Goal: Task Accomplishment & Management: Manage account settings

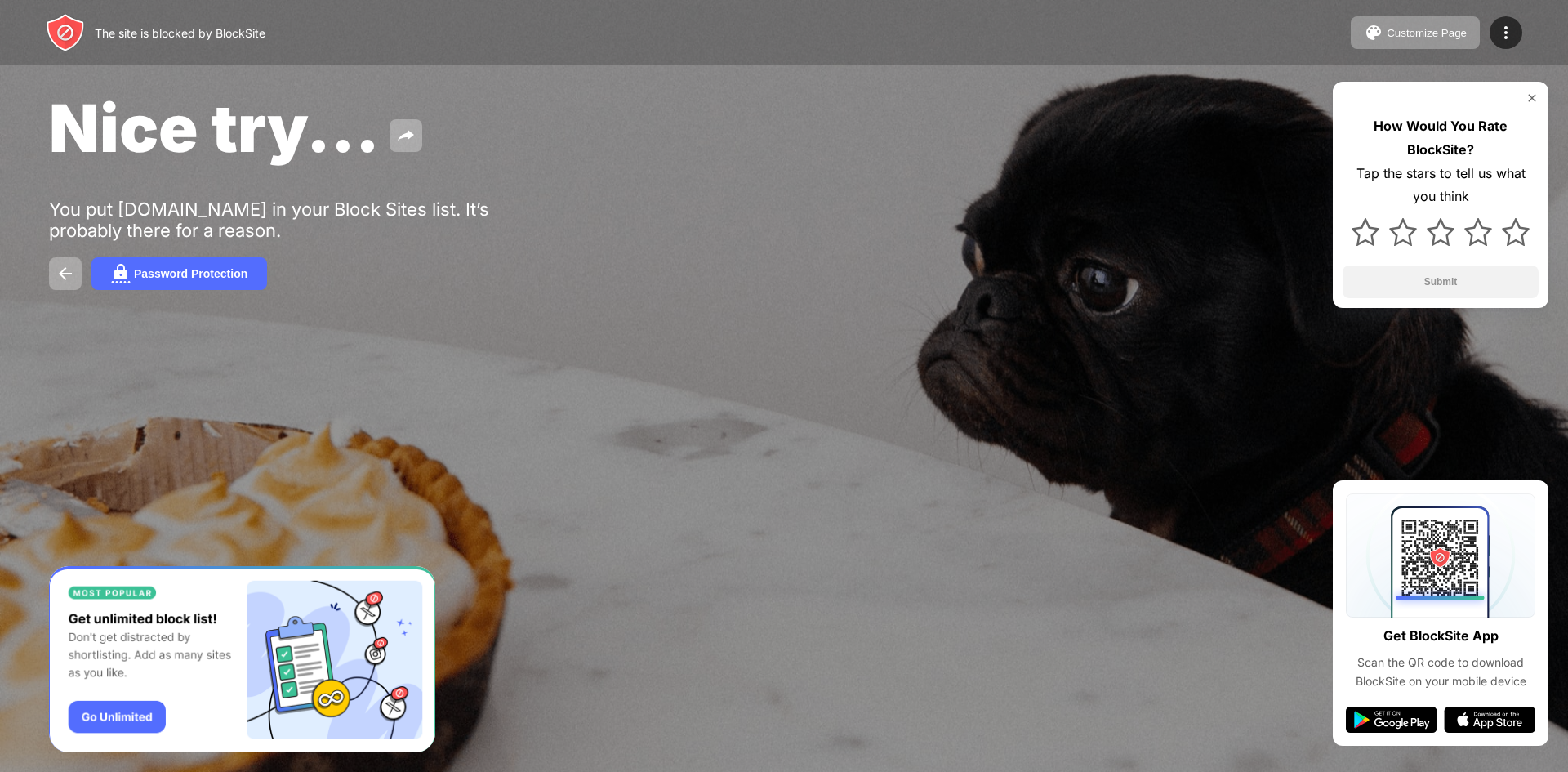
click at [783, 171] on div "Nice try... You put facebook.com in your Block Sites list. It’s probably there …" at bounding box center [784, 189] width 1568 height 378
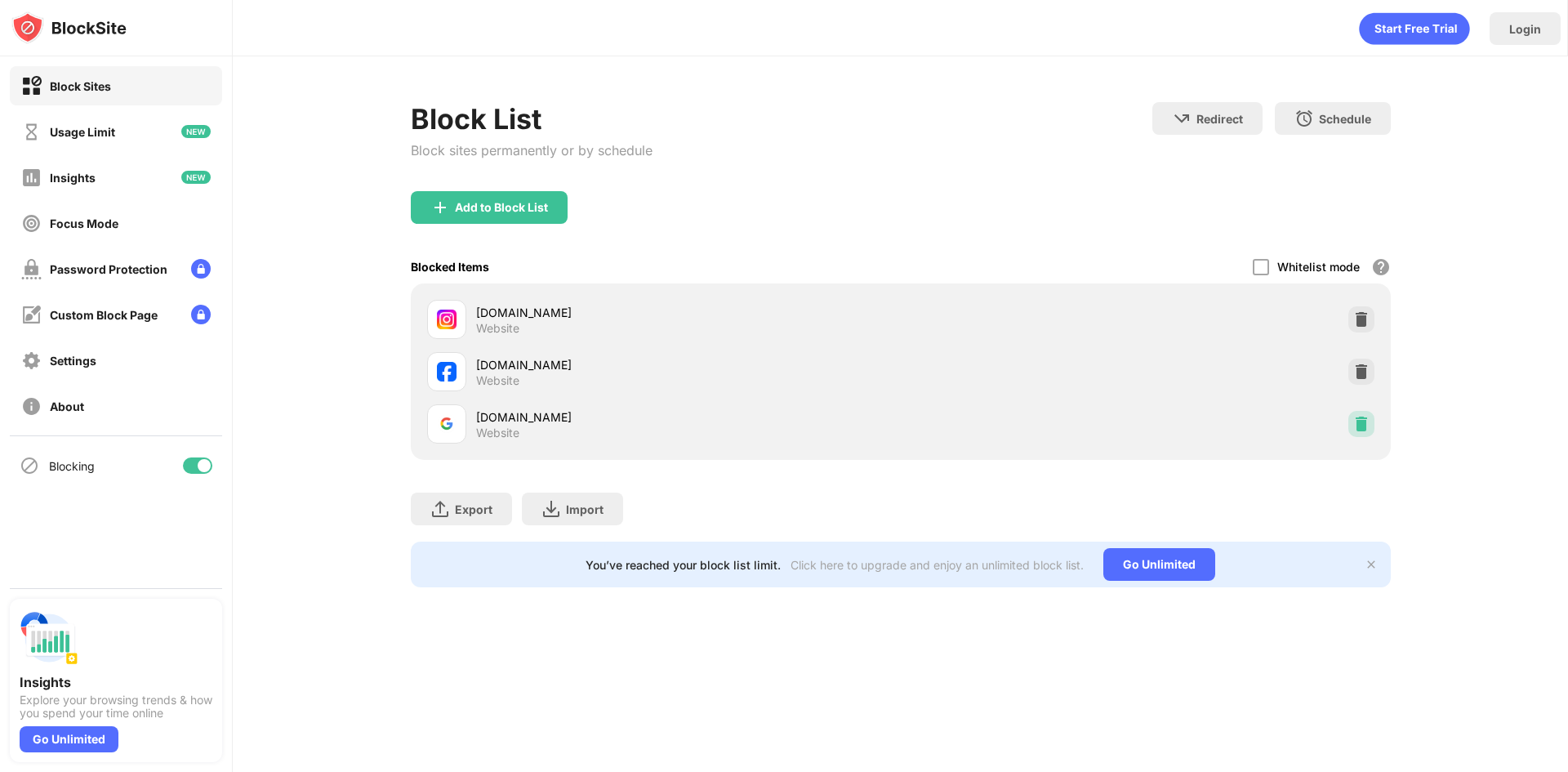
click at [1364, 431] on img at bounding box center [1361, 424] width 16 height 16
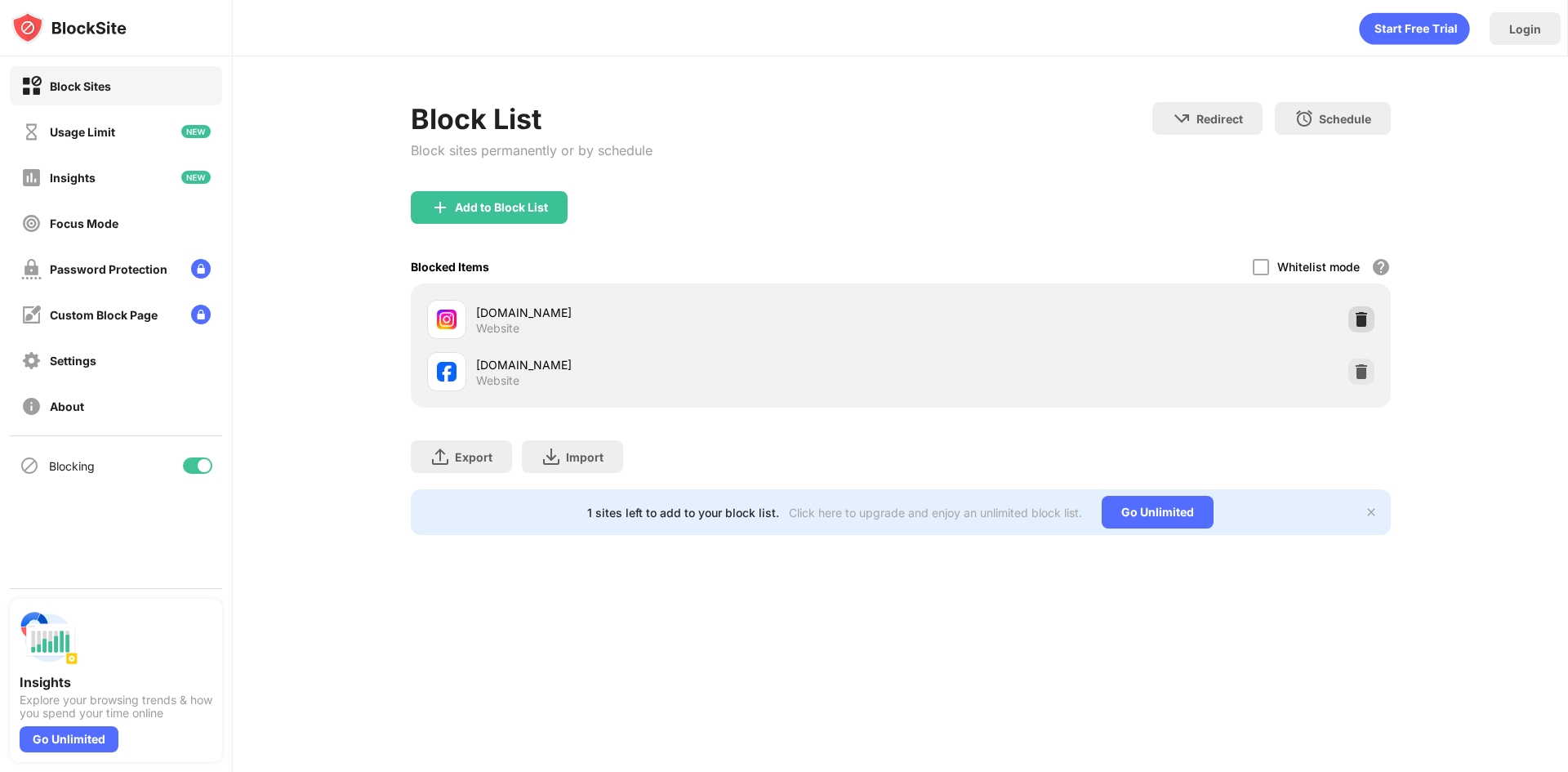
click at [1364, 317] on img at bounding box center [1361, 319] width 16 height 16
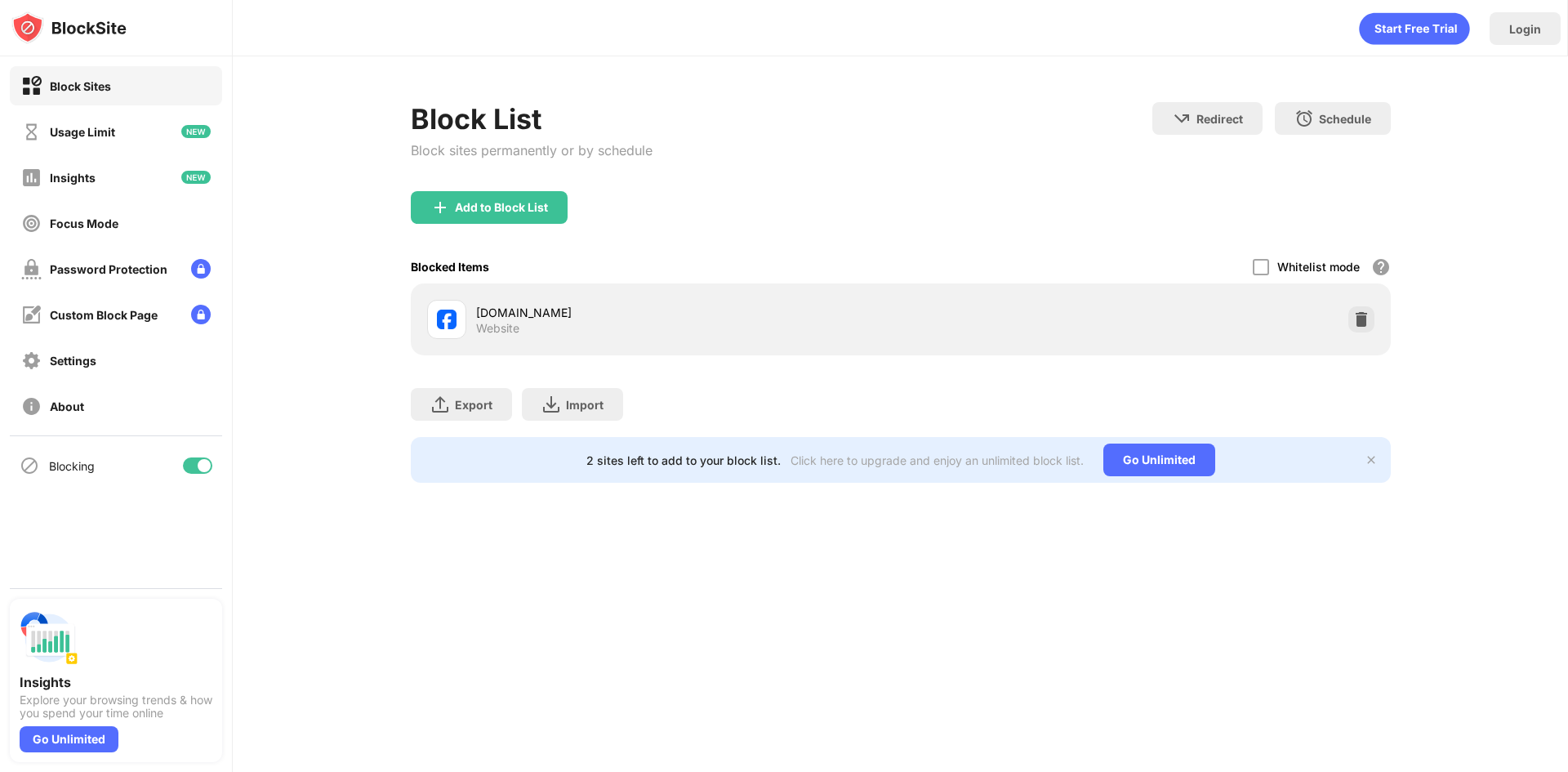
click at [1363, 369] on div "Export Export Files (for websites items only) Import Import Files (for websites…" at bounding box center [901, 395] width 980 height 81
click at [1354, 316] on img at bounding box center [1361, 319] width 16 height 16
